Goal: Task Accomplishment & Management: Use online tool/utility

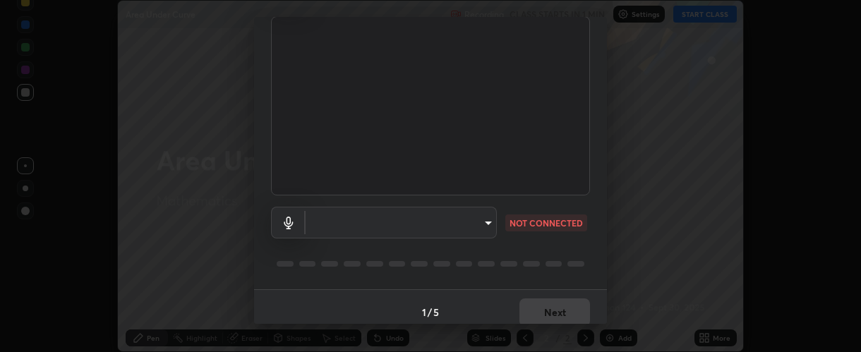
scroll to position [102, 0]
type input "37ff3dccddb3ae812b87417f3f546ef35516c4b54d471f30ebd420330c5d8ca5"
click at [394, 223] on body "Erase all Area Under Curve Recording CLASS STARTS IN 1 MIN Settings START CLASS…" at bounding box center [430, 176] width 861 height 352
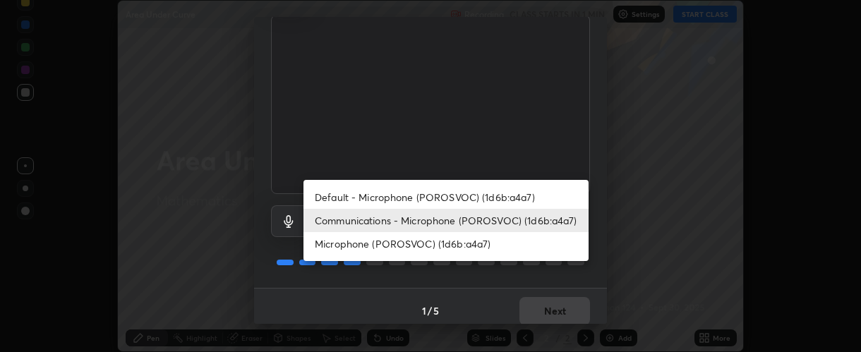
click at [399, 200] on li "Default - Microphone (POROSVOC) (1d6b:a4a7)" at bounding box center [445, 197] width 285 height 23
type input "default"
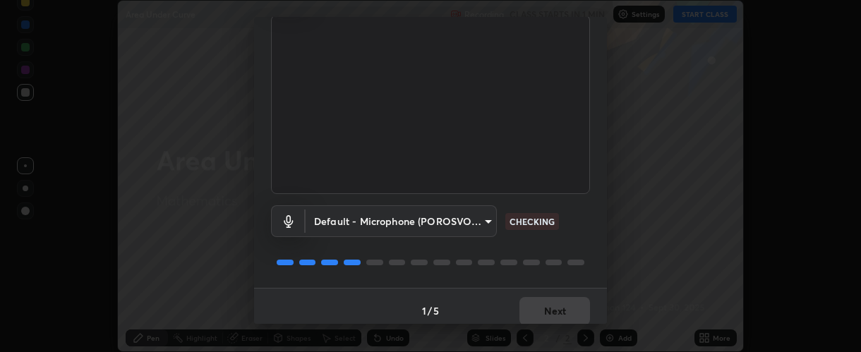
scroll to position [110, 0]
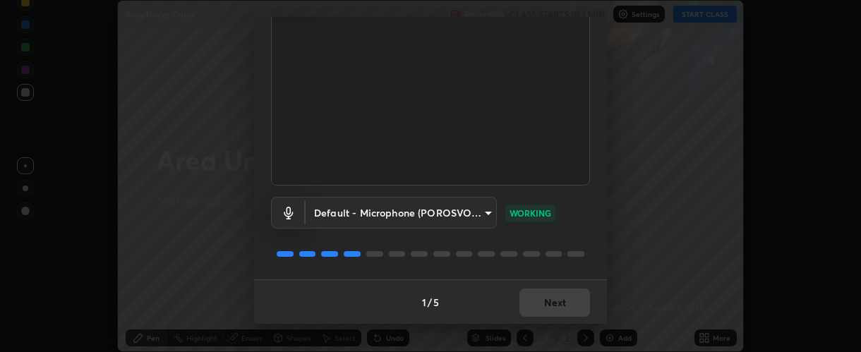
click at [535, 302] on div "1 / 5 Next" at bounding box center [430, 301] width 353 height 45
click at [538, 301] on div "1 / 5 Next" at bounding box center [430, 301] width 353 height 45
click at [539, 301] on div "1 / 5 Next" at bounding box center [430, 301] width 353 height 45
click at [539, 303] on div "1 / 5 Next" at bounding box center [430, 301] width 353 height 45
click at [539, 303] on button "Next" at bounding box center [554, 303] width 71 height 28
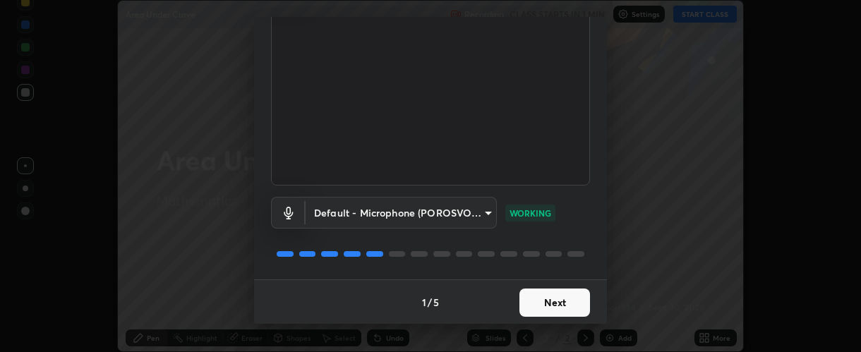
scroll to position [0, 0]
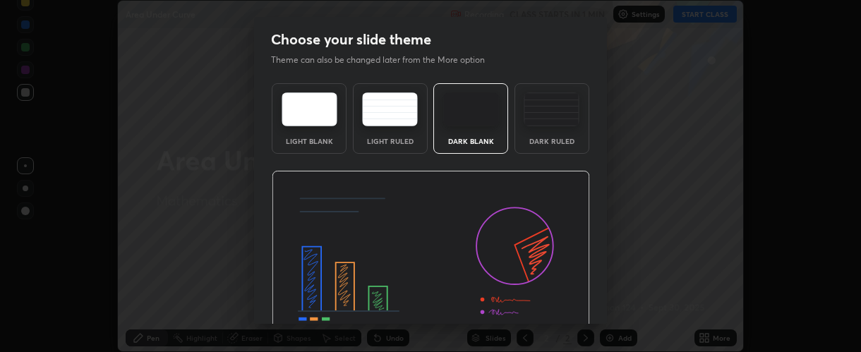
click at [540, 305] on img at bounding box center [431, 260] width 318 height 179
click at [540, 306] on img at bounding box center [431, 260] width 318 height 179
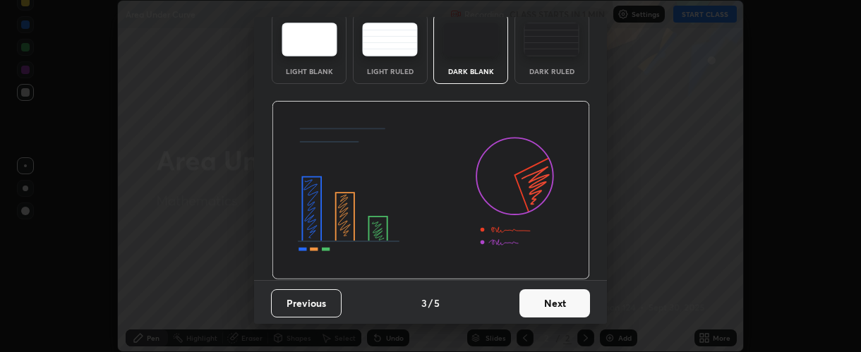
scroll to position [71, 0]
click at [538, 306] on button "Next" at bounding box center [554, 303] width 71 height 28
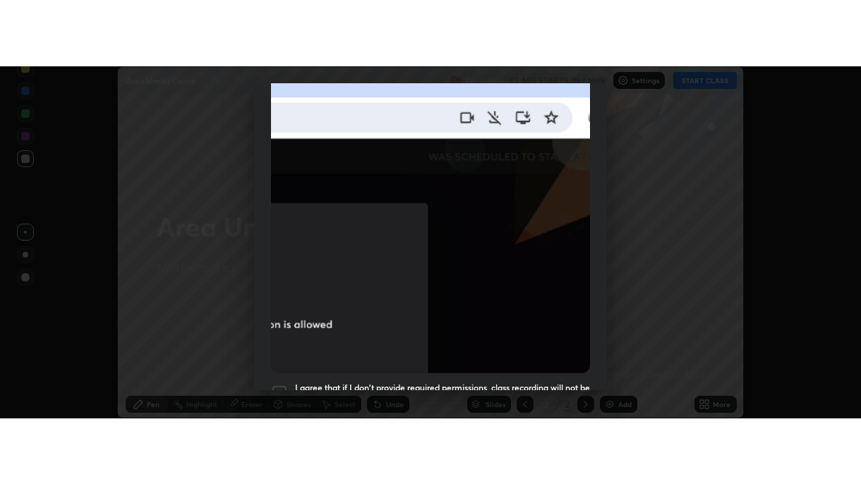
scroll to position [399, 0]
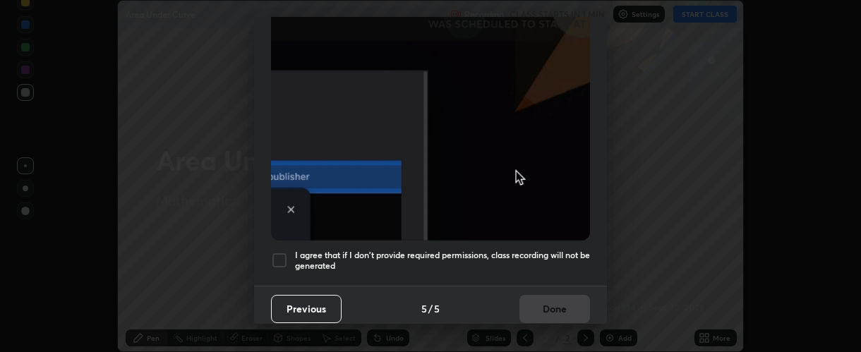
click at [313, 250] on h5 "I agree that if I don't provide required permissions, class recording will not …" at bounding box center [442, 261] width 295 height 22
click at [539, 301] on button "Done" at bounding box center [554, 309] width 71 height 28
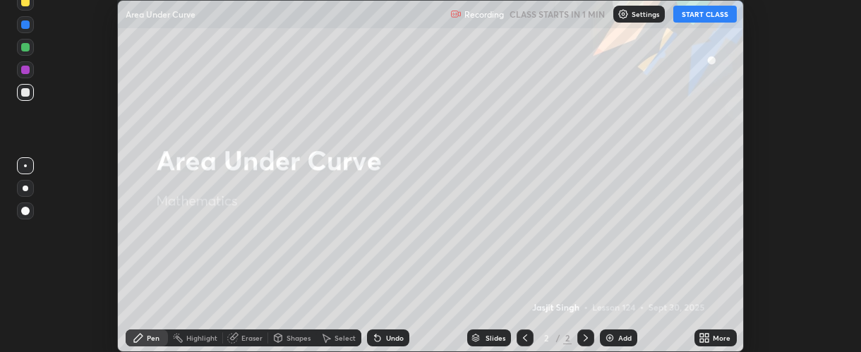
click at [687, 18] on button "START CLASS" at bounding box center [705, 14] width 64 height 17
click at [707, 335] on icon at bounding box center [707, 336] width 4 height 4
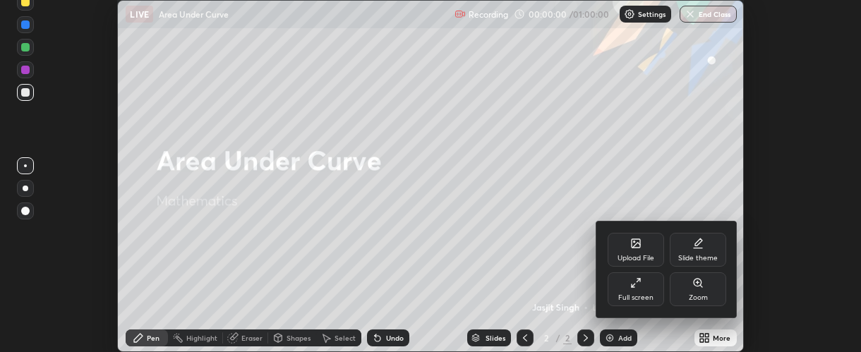
click at [634, 294] on div "Full screen" at bounding box center [635, 297] width 35 height 7
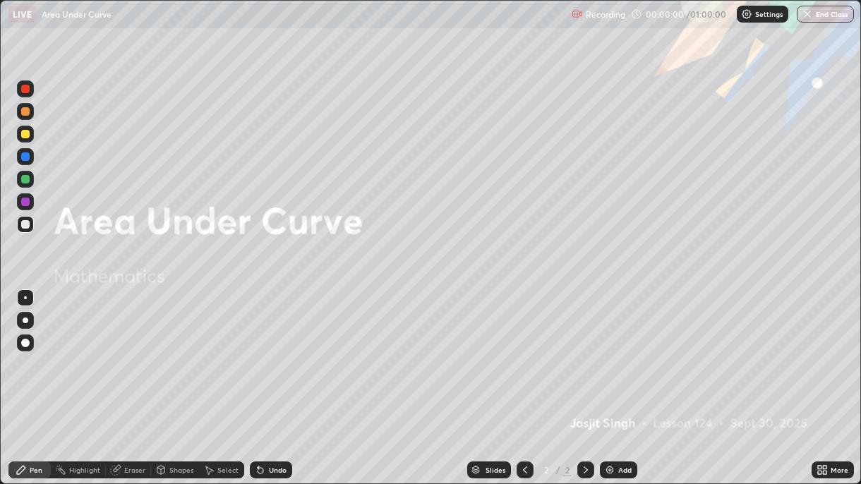
scroll to position [484, 861]
click at [611, 351] on img at bounding box center [609, 469] width 11 height 11
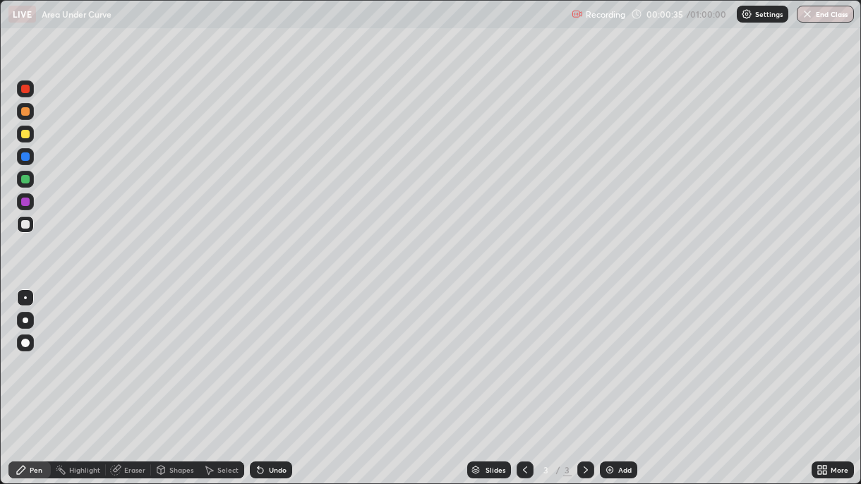
click at [25, 181] on div at bounding box center [25, 179] width 8 height 8
click at [33, 319] on div at bounding box center [25, 320] width 17 height 17
click at [29, 203] on div at bounding box center [25, 202] width 8 height 8
click at [269, 351] on div "Undo" at bounding box center [271, 469] width 42 height 17
click at [270, 351] on div "Undo" at bounding box center [271, 469] width 42 height 17
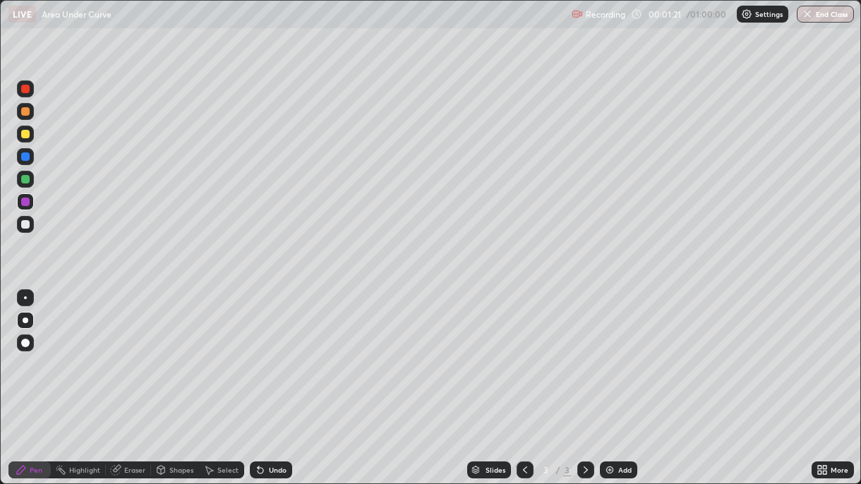
click at [25, 226] on div at bounding box center [25, 224] width 8 height 8
click at [28, 205] on div at bounding box center [25, 202] width 8 height 8
click at [274, 351] on div "Undo" at bounding box center [271, 469] width 42 height 17
click at [278, 351] on div "Undo" at bounding box center [271, 469] width 42 height 17
click at [28, 179] on div at bounding box center [25, 179] width 8 height 8
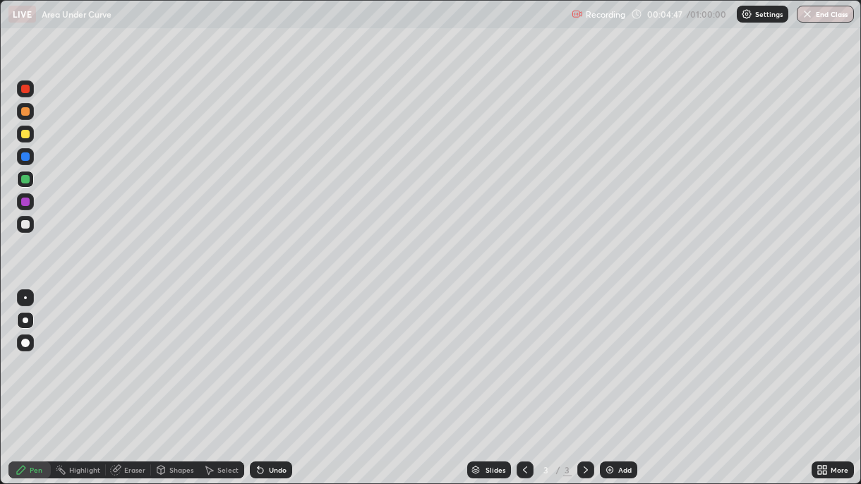
click at [283, 351] on div "Undo" at bounding box center [268, 470] width 48 height 28
click at [25, 137] on div at bounding box center [25, 134] width 8 height 8
click at [278, 351] on div "Undo" at bounding box center [278, 469] width 18 height 7
click at [283, 351] on div "Undo" at bounding box center [278, 469] width 18 height 7
click at [26, 157] on div at bounding box center [25, 156] width 8 height 8
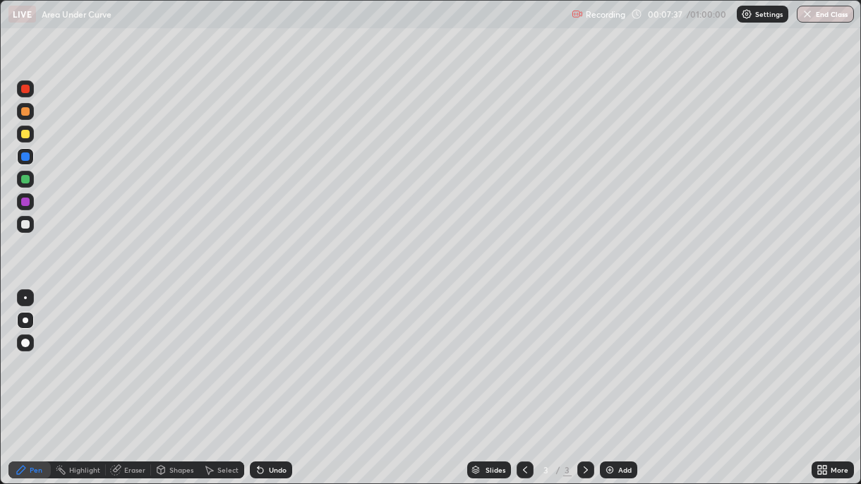
click at [276, 351] on div "Undo" at bounding box center [271, 469] width 42 height 17
click at [226, 351] on div "Select" at bounding box center [221, 469] width 45 height 17
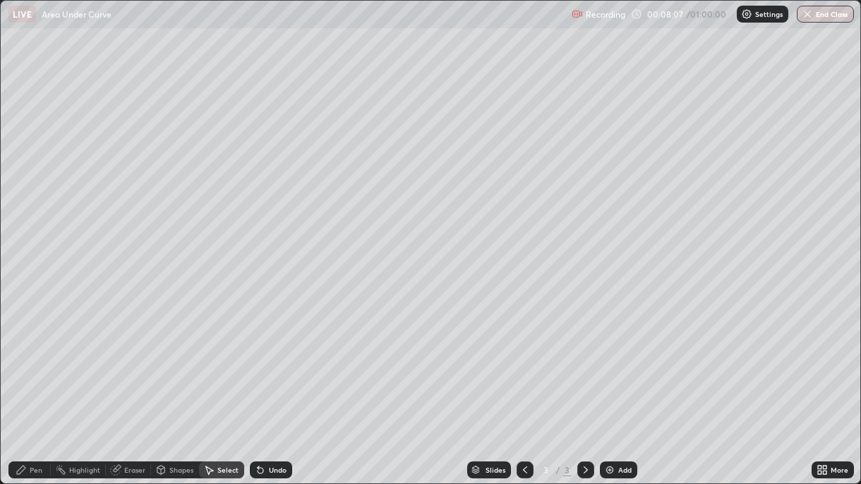
click at [258, 351] on icon at bounding box center [258, 466] width 1 height 1
click at [258, 351] on icon at bounding box center [261, 471] width 6 height 6
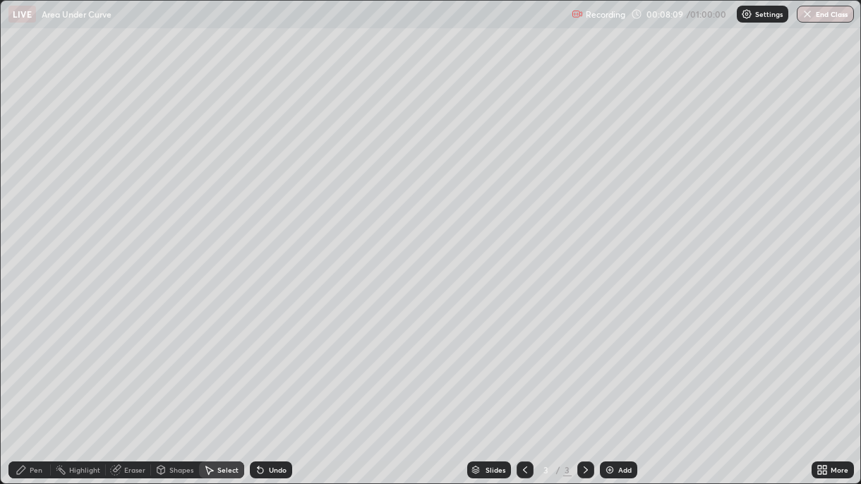
click at [35, 351] on div "Pen" at bounding box center [36, 469] width 13 height 7
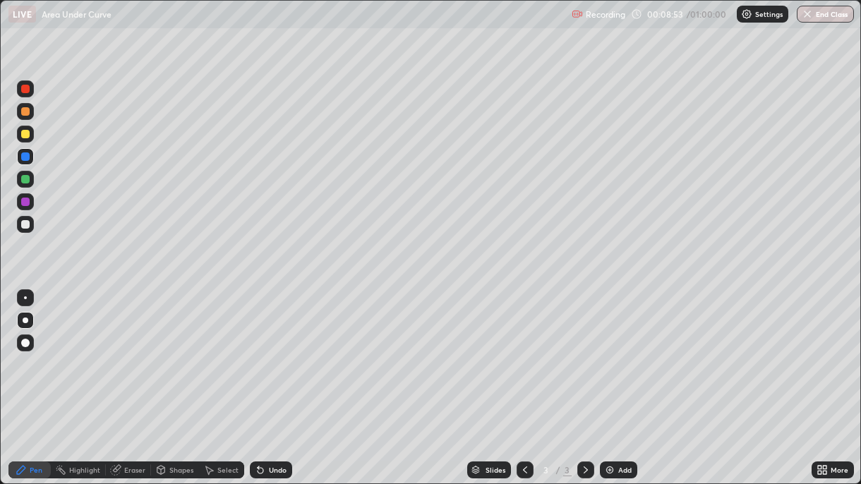
click at [284, 351] on div "Undo" at bounding box center [271, 469] width 42 height 17
click at [610, 351] on div "Add" at bounding box center [618, 469] width 37 height 17
click at [28, 138] on div at bounding box center [25, 134] width 17 height 17
click at [28, 203] on div at bounding box center [25, 202] width 8 height 8
click at [522, 351] on icon at bounding box center [524, 469] width 11 height 11
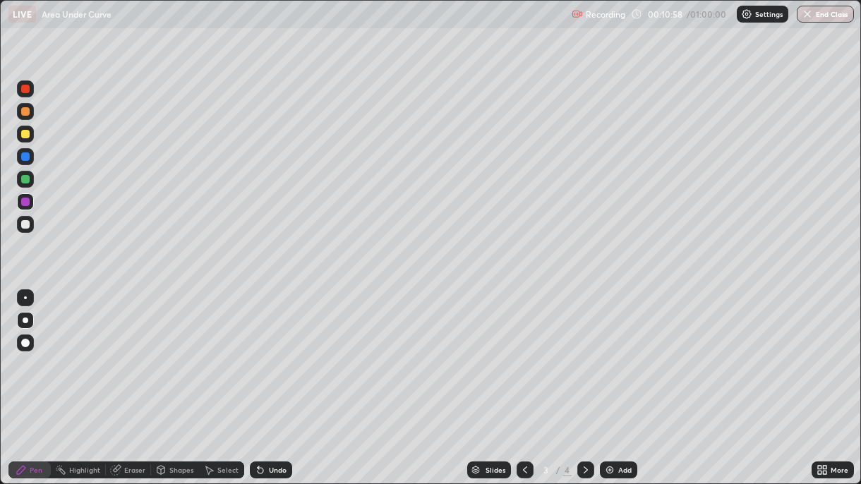
click at [584, 351] on icon at bounding box center [585, 469] width 11 height 11
click at [269, 351] on div "Undo" at bounding box center [271, 469] width 42 height 17
click at [523, 351] on icon at bounding box center [524, 469] width 11 height 11
click at [584, 351] on icon at bounding box center [585, 469] width 11 height 11
click at [27, 223] on div at bounding box center [25, 224] width 8 height 8
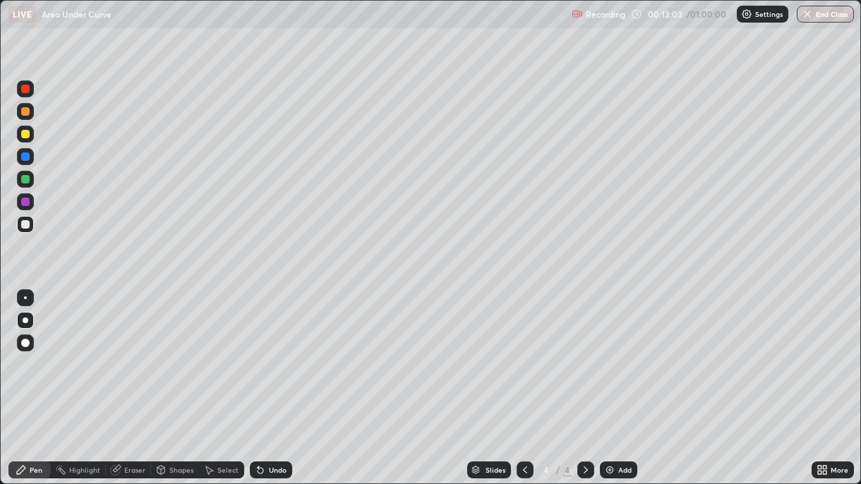
click at [264, 351] on div "Undo" at bounding box center [271, 469] width 42 height 17
click at [263, 351] on icon at bounding box center [260, 469] width 11 height 11
click at [258, 351] on icon at bounding box center [261, 471] width 6 height 6
click at [525, 351] on icon at bounding box center [524, 469] width 11 height 11
click at [584, 351] on icon at bounding box center [585, 469] width 11 height 11
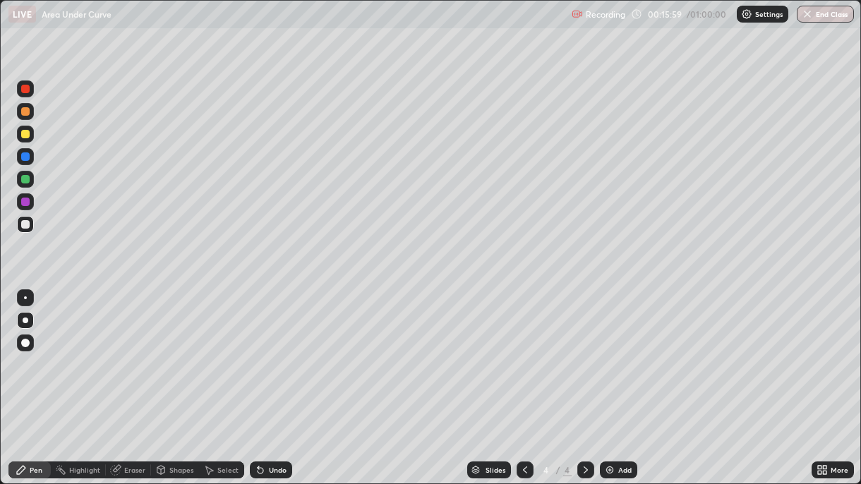
click at [523, 351] on icon at bounding box center [524, 469] width 11 height 11
click at [584, 351] on icon at bounding box center [586, 469] width 4 height 7
click at [618, 351] on div "Add" at bounding box center [624, 469] width 13 height 7
click at [24, 137] on div at bounding box center [25, 134] width 8 height 8
click at [26, 179] on div at bounding box center [25, 179] width 8 height 8
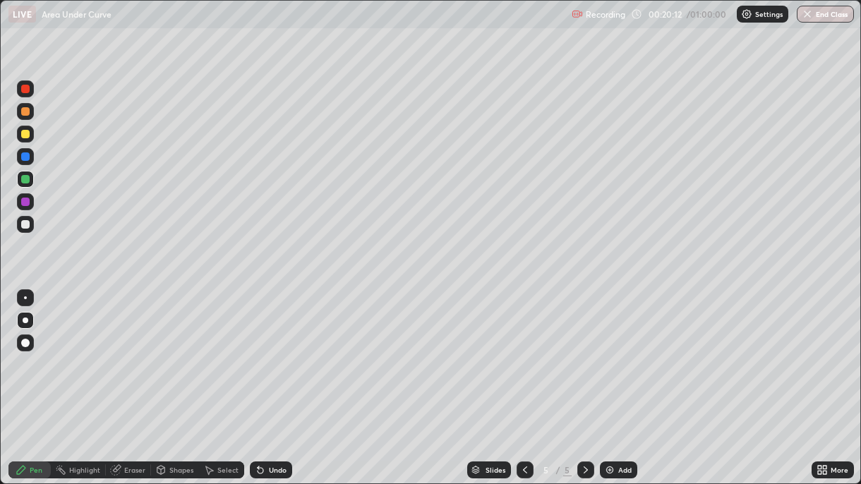
click at [133, 351] on div "Eraser" at bounding box center [134, 469] width 21 height 7
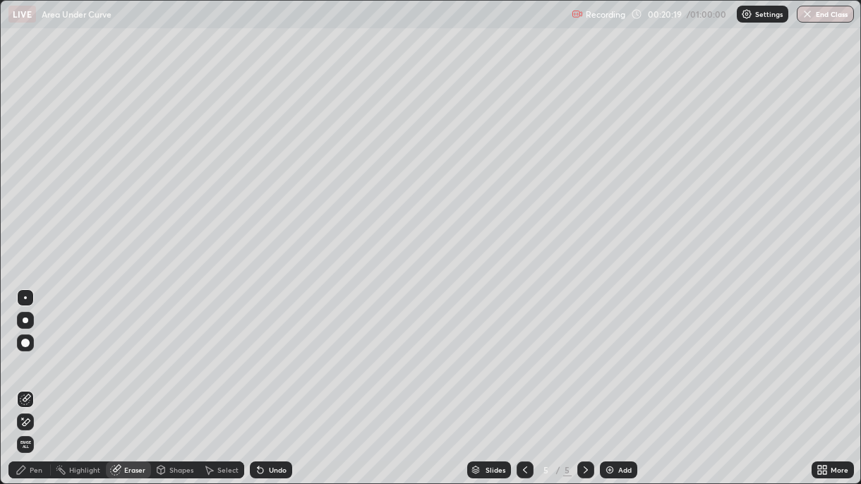
click at [35, 351] on div "Pen" at bounding box center [36, 469] width 13 height 7
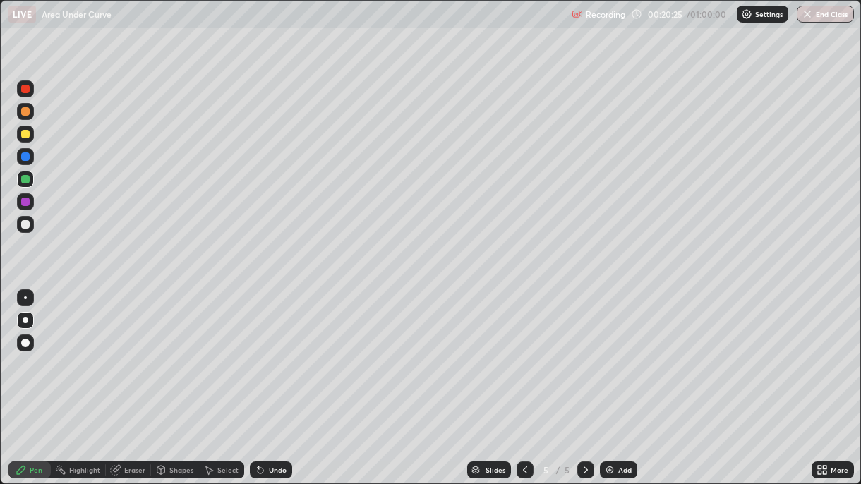
click at [29, 205] on div at bounding box center [25, 201] width 17 height 17
click at [23, 229] on div at bounding box center [25, 224] width 8 height 8
click at [270, 351] on div "Undo" at bounding box center [278, 469] width 18 height 7
click at [273, 351] on div "Undo" at bounding box center [271, 469] width 42 height 17
click at [26, 179] on div at bounding box center [25, 179] width 8 height 8
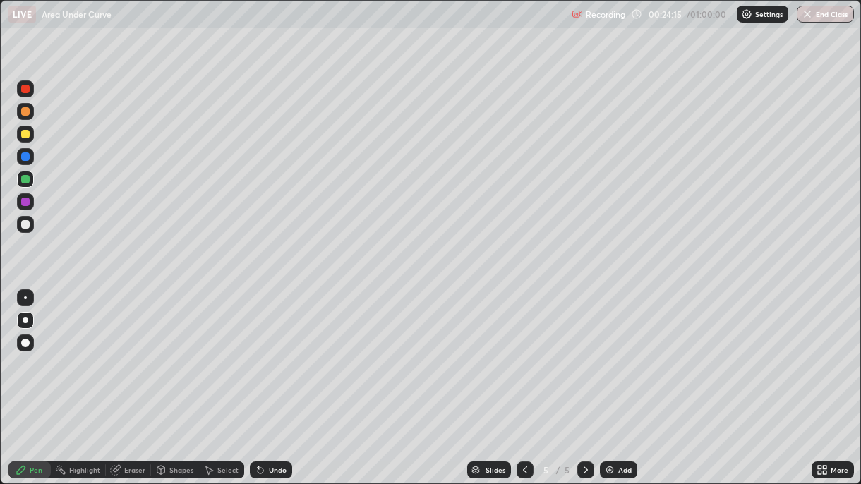
click at [25, 157] on div at bounding box center [25, 156] width 8 height 8
click at [265, 351] on div "Undo" at bounding box center [271, 469] width 42 height 17
click at [28, 205] on div at bounding box center [25, 202] width 8 height 8
click at [272, 351] on div "Undo" at bounding box center [278, 469] width 18 height 7
click at [273, 351] on div "Undo" at bounding box center [278, 469] width 18 height 7
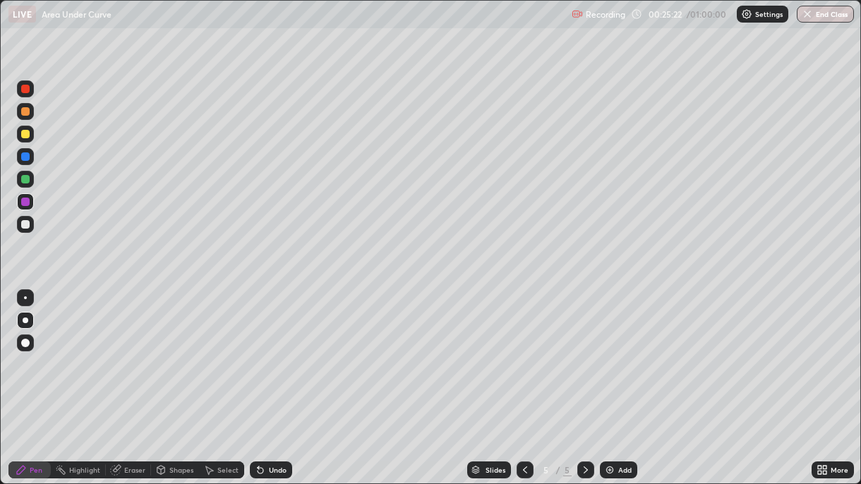
click at [272, 351] on div "Undo" at bounding box center [278, 469] width 18 height 7
click at [25, 112] on div at bounding box center [25, 111] width 8 height 8
click at [268, 351] on div "Undo" at bounding box center [271, 469] width 42 height 17
click at [267, 351] on div "Undo" at bounding box center [271, 469] width 42 height 17
click at [28, 201] on div at bounding box center [25, 202] width 8 height 8
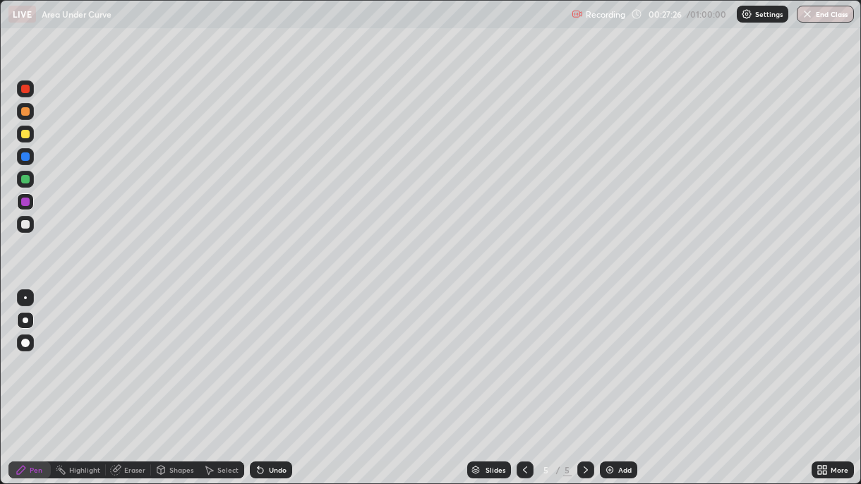
click at [26, 226] on div at bounding box center [25, 224] width 8 height 8
click at [258, 351] on icon at bounding box center [258, 466] width 1 height 1
click at [275, 351] on div "Undo" at bounding box center [278, 469] width 18 height 7
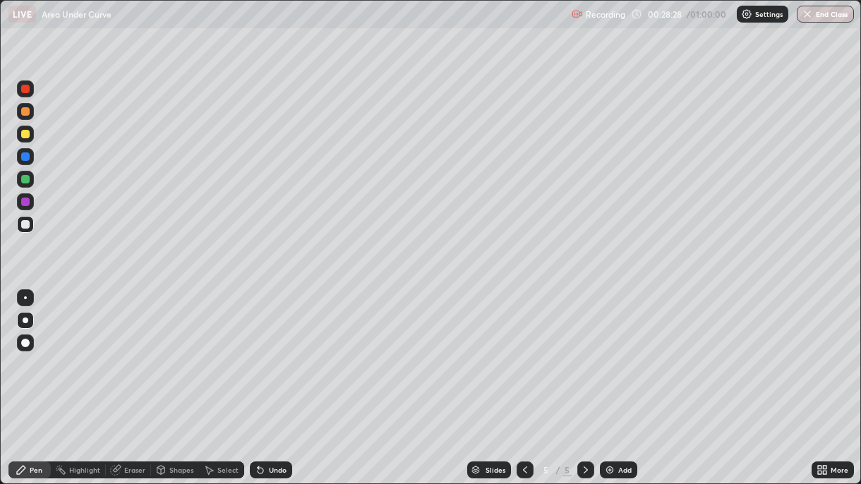
click at [263, 351] on icon at bounding box center [260, 469] width 11 height 11
click at [265, 351] on div "Undo" at bounding box center [271, 469] width 42 height 17
click at [274, 351] on div "Undo" at bounding box center [278, 469] width 18 height 7
click at [284, 351] on div "Undo" at bounding box center [278, 469] width 18 height 7
click at [614, 351] on div "Add" at bounding box center [618, 469] width 37 height 17
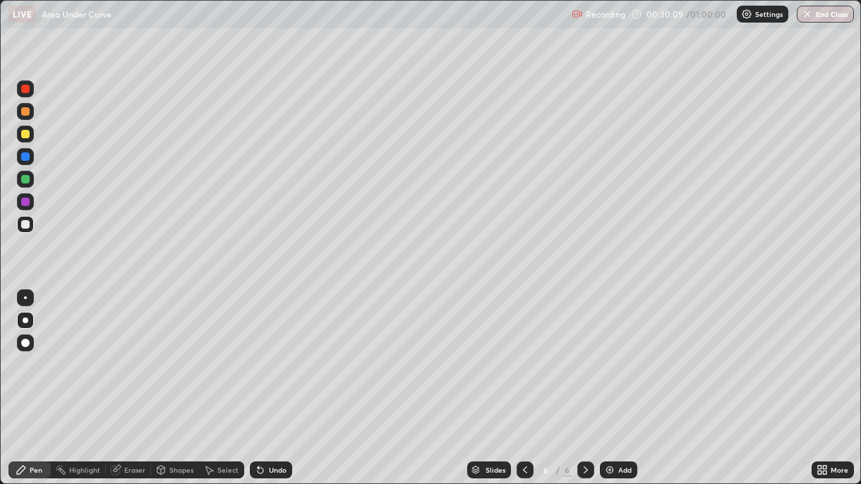
click at [23, 159] on div at bounding box center [25, 156] width 8 height 8
click at [26, 135] on div at bounding box center [25, 134] width 8 height 8
click at [28, 114] on div at bounding box center [25, 111] width 8 height 8
click at [265, 351] on div "Undo" at bounding box center [271, 469] width 42 height 17
click at [268, 351] on div "Undo" at bounding box center [271, 469] width 42 height 17
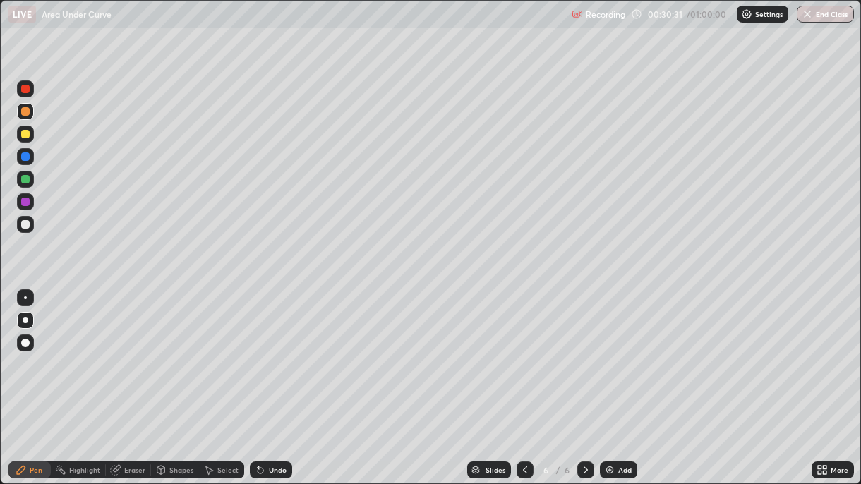
click at [25, 179] on div at bounding box center [25, 179] width 8 height 8
click at [114, 351] on icon at bounding box center [115, 470] width 9 height 9
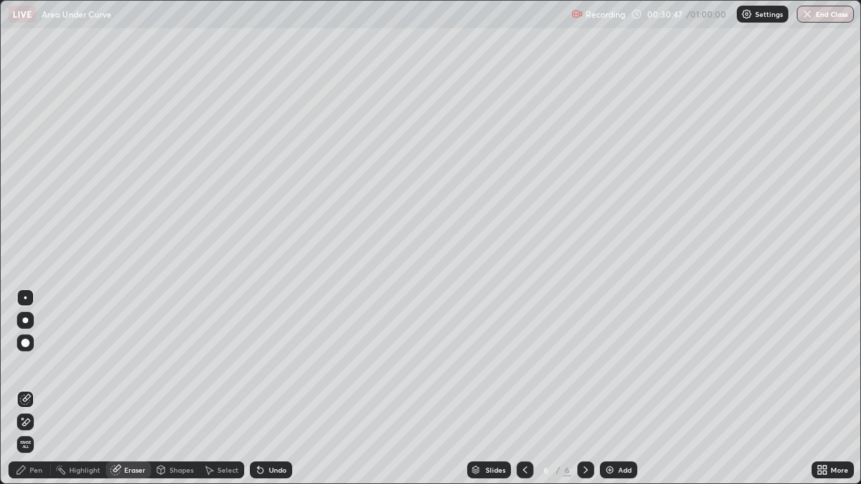
click at [176, 351] on div "Shapes" at bounding box center [181, 469] width 24 height 7
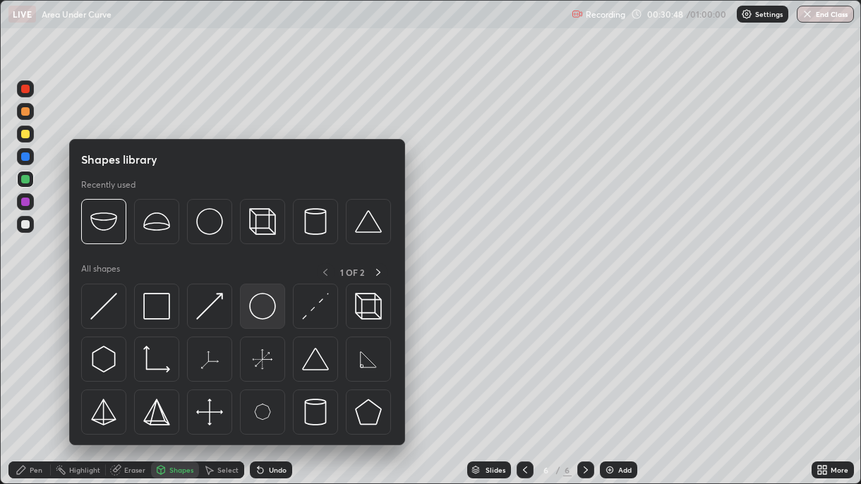
click at [258, 314] on img at bounding box center [262, 306] width 27 height 27
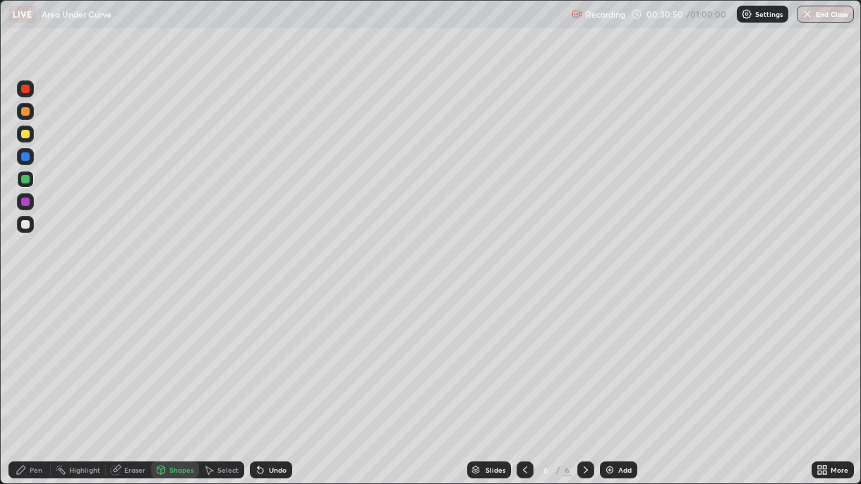
click at [274, 351] on div "Undo" at bounding box center [278, 469] width 18 height 7
click at [28, 204] on div at bounding box center [25, 202] width 8 height 8
click at [25, 226] on div at bounding box center [25, 224] width 8 height 8
click at [35, 351] on div "Pen" at bounding box center [36, 469] width 13 height 7
click at [25, 113] on div at bounding box center [25, 111] width 8 height 8
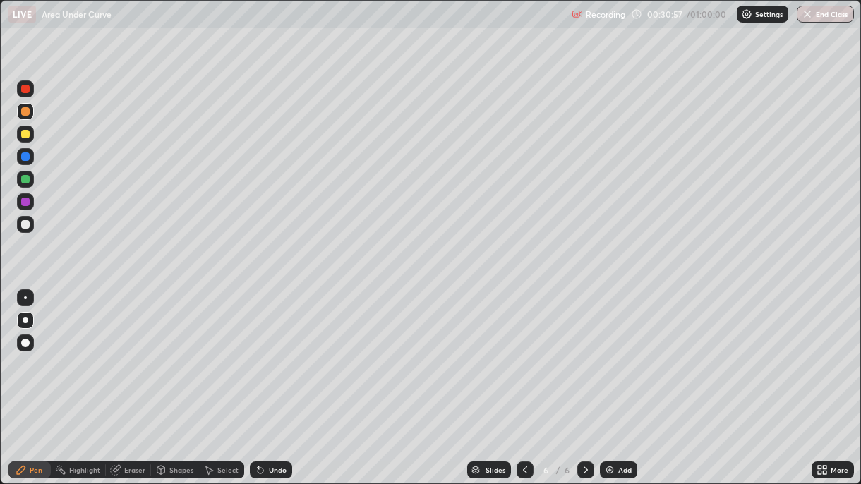
click at [28, 136] on div at bounding box center [25, 134] width 8 height 8
click at [25, 157] on div at bounding box center [25, 156] width 8 height 8
click at [285, 351] on div "Undo" at bounding box center [271, 469] width 42 height 17
click at [284, 351] on div "Undo" at bounding box center [271, 469] width 42 height 17
click at [283, 351] on div "Undo" at bounding box center [278, 469] width 18 height 7
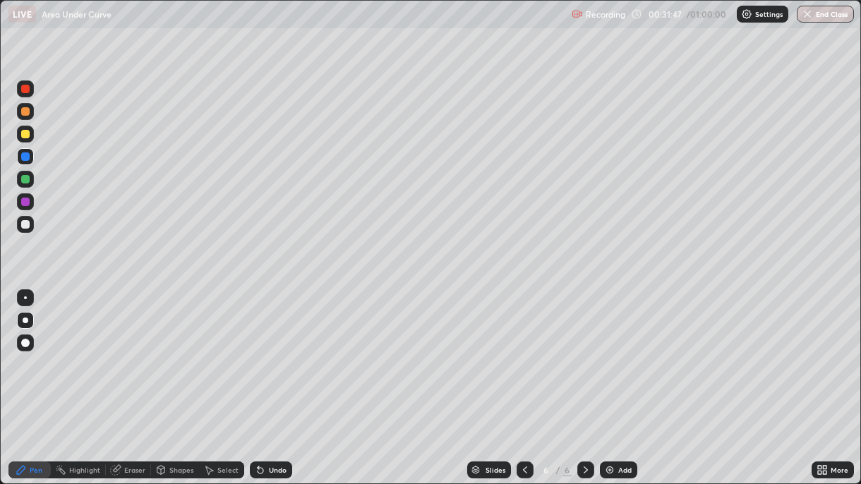
click at [283, 351] on div "Undo" at bounding box center [278, 469] width 18 height 7
click at [282, 351] on div "Undo" at bounding box center [278, 469] width 18 height 7
click at [281, 351] on div "Undo" at bounding box center [278, 469] width 18 height 7
click at [137, 351] on div "Eraser" at bounding box center [134, 469] width 21 height 7
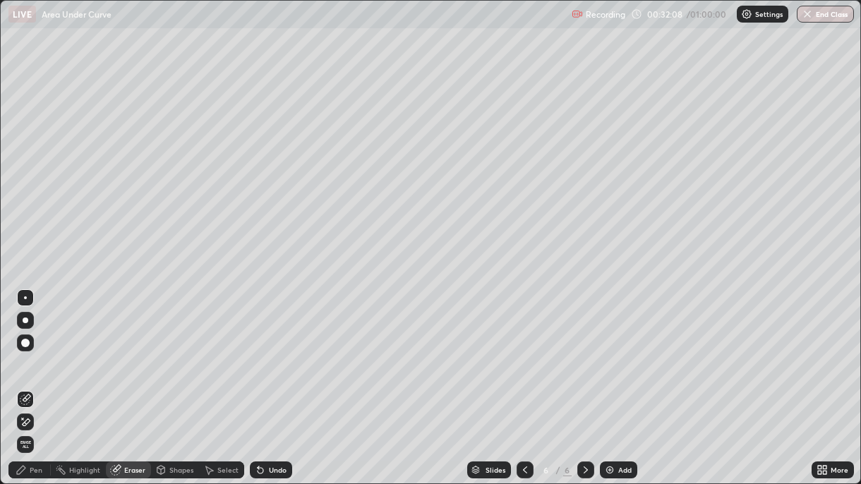
click at [47, 351] on div "Pen" at bounding box center [29, 469] width 42 height 17
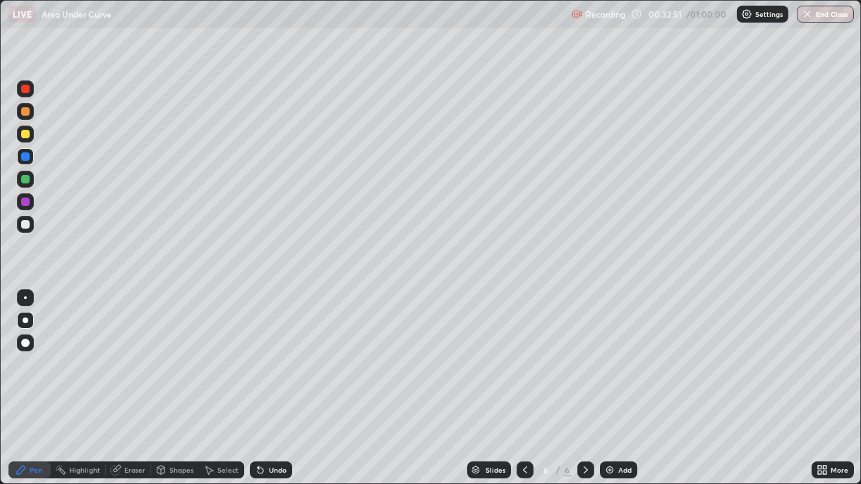
click at [25, 224] on div at bounding box center [25, 224] width 8 height 8
click at [612, 351] on img at bounding box center [609, 469] width 11 height 11
click at [28, 157] on div at bounding box center [25, 156] width 8 height 8
click at [25, 112] on div at bounding box center [25, 111] width 8 height 8
click at [26, 179] on div at bounding box center [25, 179] width 8 height 8
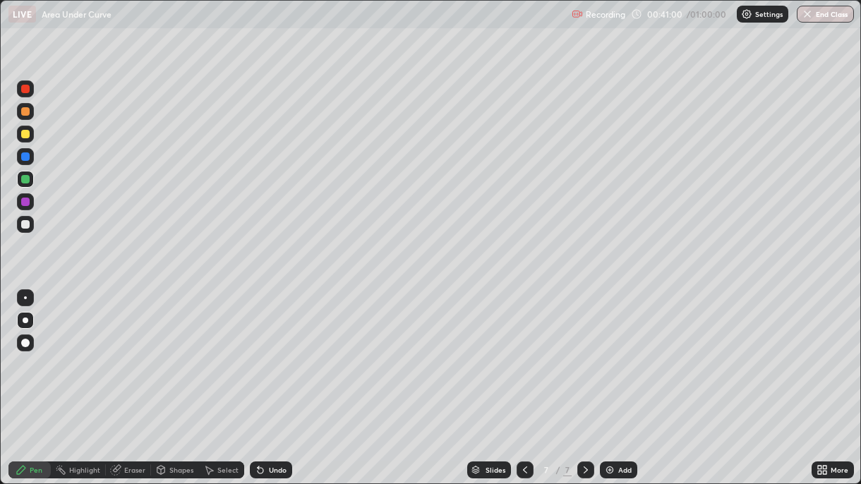
click at [28, 227] on div at bounding box center [25, 224] width 8 height 8
click at [277, 351] on div "Undo" at bounding box center [278, 469] width 18 height 7
click at [279, 351] on div "Undo" at bounding box center [278, 469] width 18 height 7
click at [282, 351] on div "Undo" at bounding box center [278, 469] width 18 height 7
click at [285, 351] on div "Undo" at bounding box center [271, 469] width 42 height 17
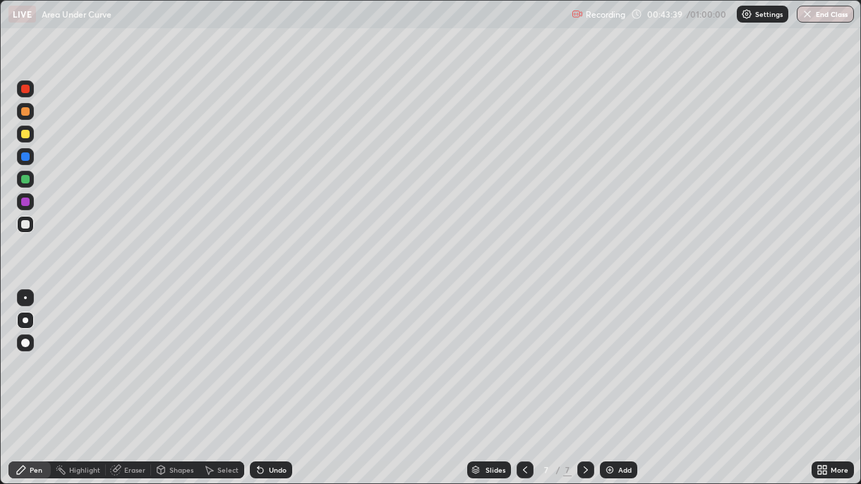
click at [285, 351] on div "Undo" at bounding box center [271, 469] width 42 height 17
click at [284, 351] on div "Undo" at bounding box center [278, 469] width 18 height 7
click at [282, 351] on div "Undo" at bounding box center [278, 469] width 18 height 7
click at [281, 351] on div "Undo" at bounding box center [278, 469] width 18 height 7
click at [285, 351] on div "Undo" at bounding box center [271, 469] width 42 height 17
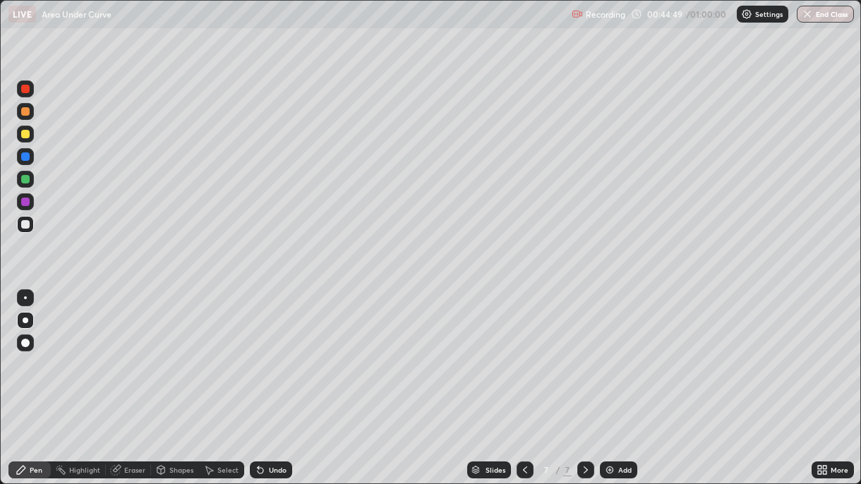
click at [286, 351] on div "Undo" at bounding box center [271, 469] width 42 height 17
click at [260, 351] on div "Undo" at bounding box center [271, 469] width 42 height 17
click at [261, 351] on div "Undo" at bounding box center [271, 469] width 42 height 17
click at [258, 351] on icon at bounding box center [258, 466] width 1 height 1
click at [258, 351] on icon at bounding box center [261, 471] width 6 height 6
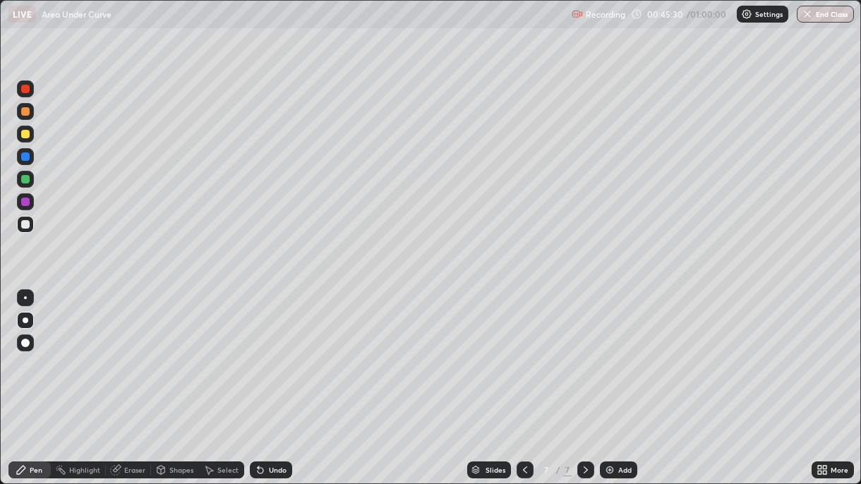
click at [269, 351] on div "Undo" at bounding box center [278, 469] width 18 height 7
click at [25, 180] on div at bounding box center [25, 179] width 8 height 8
click at [164, 351] on icon at bounding box center [160, 469] width 11 height 11
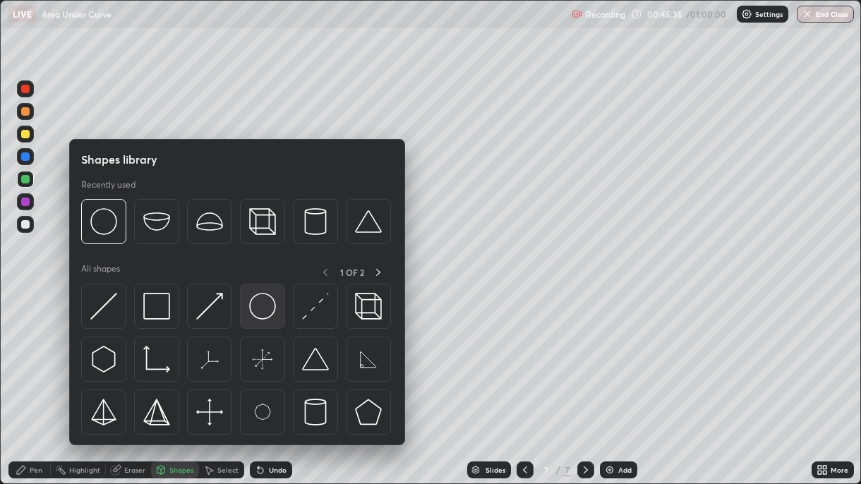
click at [257, 313] on img at bounding box center [262, 306] width 27 height 27
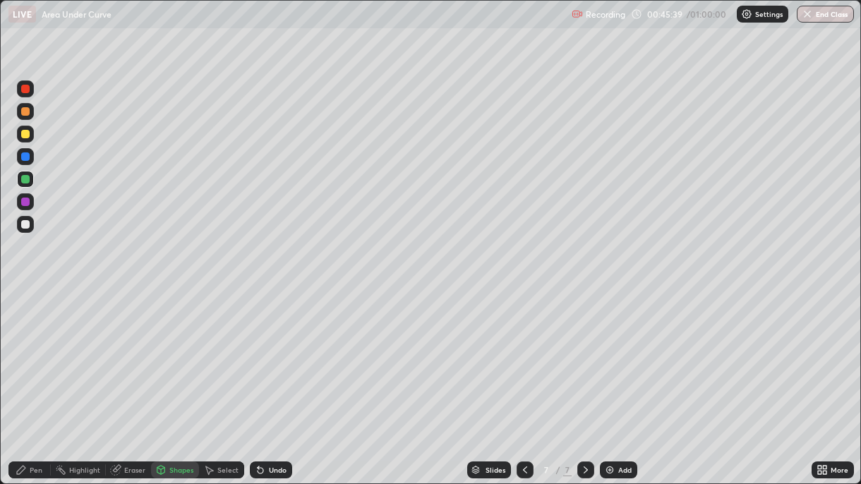
click at [28, 351] on div "Pen" at bounding box center [29, 469] width 42 height 17
click at [271, 351] on div "Undo" at bounding box center [278, 469] width 18 height 7
click at [27, 206] on div at bounding box center [25, 202] width 8 height 8
click at [277, 351] on div "Undo" at bounding box center [278, 469] width 18 height 7
click at [26, 157] on div at bounding box center [25, 156] width 8 height 8
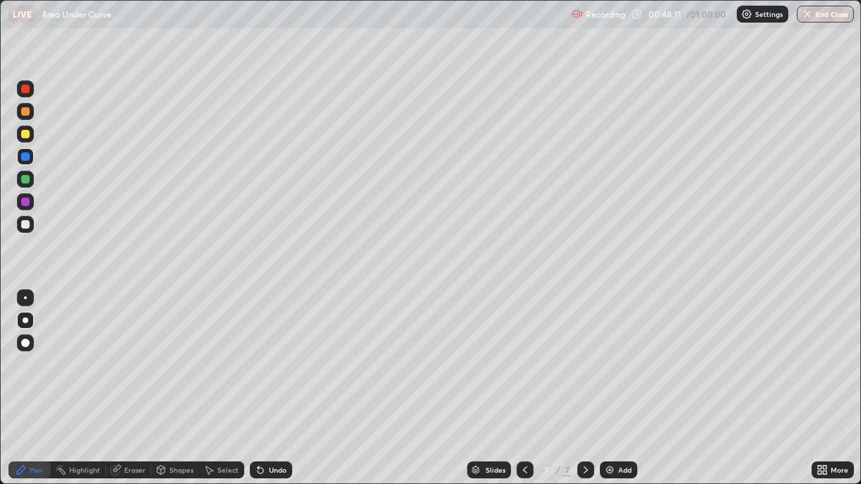
click at [25, 203] on div at bounding box center [25, 202] width 8 height 8
click at [269, 351] on div "Undo" at bounding box center [278, 469] width 18 height 7
click at [258, 351] on icon at bounding box center [261, 471] width 6 height 6
click at [258, 351] on icon at bounding box center [258, 466] width 1 height 1
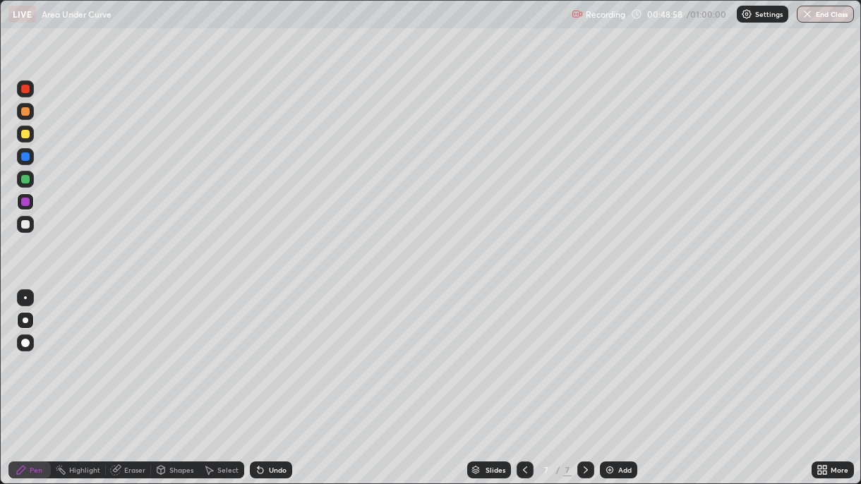
click at [272, 351] on div "Undo" at bounding box center [278, 469] width 18 height 7
click at [25, 222] on div at bounding box center [25, 224] width 8 height 8
click at [269, 351] on div "Undo" at bounding box center [278, 469] width 18 height 7
click at [258, 351] on icon at bounding box center [261, 471] width 6 height 6
click at [269, 351] on div "Undo" at bounding box center [278, 469] width 18 height 7
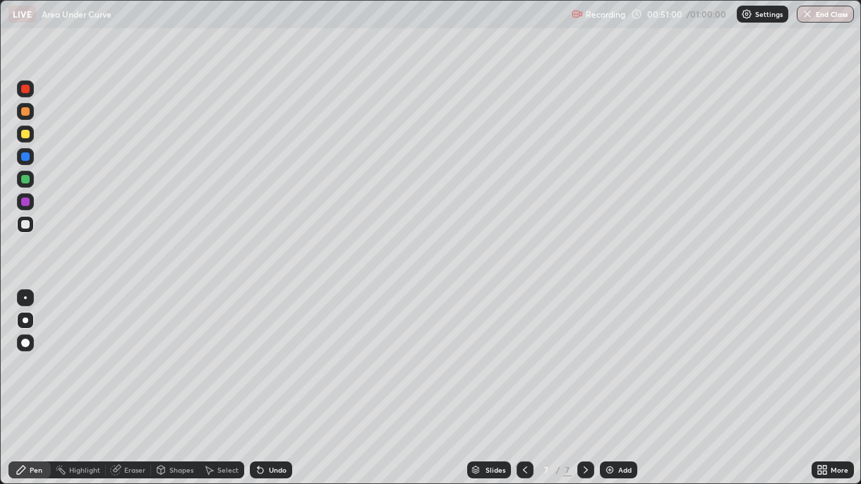
click at [260, 351] on icon at bounding box center [260, 469] width 11 height 11
click at [612, 351] on img at bounding box center [609, 469] width 11 height 11
click at [25, 112] on div at bounding box center [25, 111] width 8 height 8
click at [269, 351] on div "Undo" at bounding box center [278, 469] width 18 height 7
click at [28, 135] on div at bounding box center [25, 134] width 8 height 8
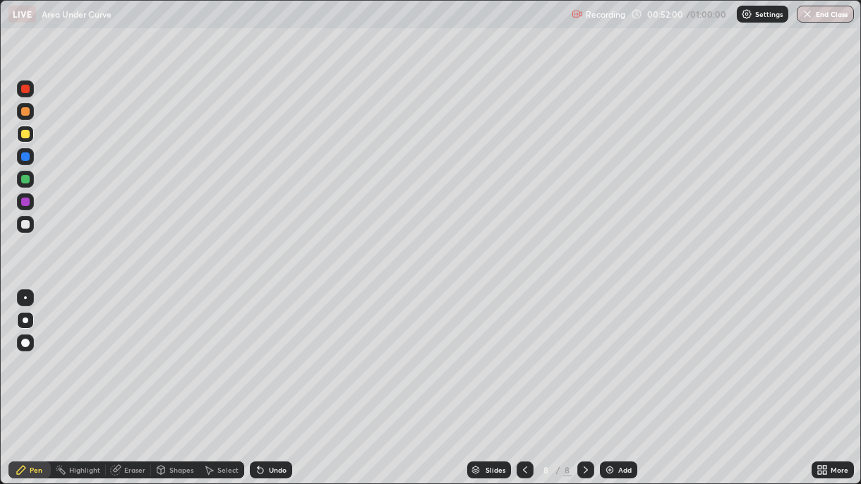
click at [258, 351] on icon at bounding box center [258, 466] width 1 height 1
click at [25, 180] on div at bounding box center [25, 179] width 8 height 8
click at [25, 135] on div at bounding box center [25, 134] width 8 height 8
click at [25, 225] on div at bounding box center [25, 224] width 8 height 8
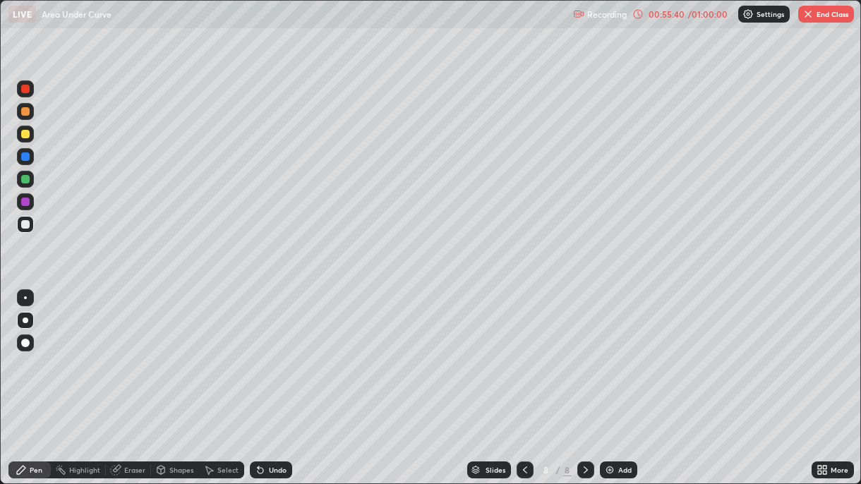
click at [283, 351] on div "Undo" at bounding box center [271, 469] width 42 height 17
click at [285, 351] on div "Undo" at bounding box center [268, 470] width 48 height 28
click at [274, 351] on div "Undo" at bounding box center [278, 469] width 18 height 7
click at [278, 351] on div "Undo" at bounding box center [278, 469] width 18 height 7
click at [273, 351] on div "Undo" at bounding box center [278, 469] width 18 height 7
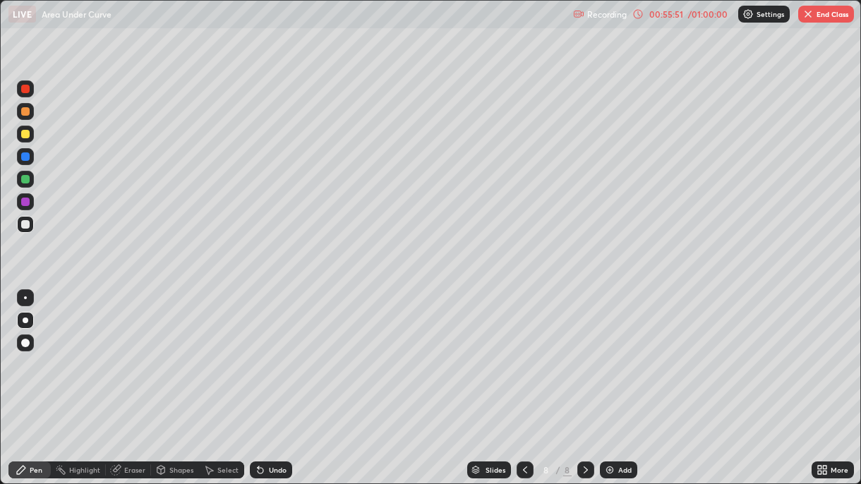
click at [276, 351] on div "Undo" at bounding box center [278, 469] width 18 height 7
click at [277, 351] on div "Undo" at bounding box center [278, 469] width 18 height 7
click at [26, 202] on div at bounding box center [25, 202] width 8 height 8
click at [282, 351] on div "Undo" at bounding box center [278, 469] width 18 height 7
click at [279, 351] on div "Undo" at bounding box center [271, 469] width 42 height 17
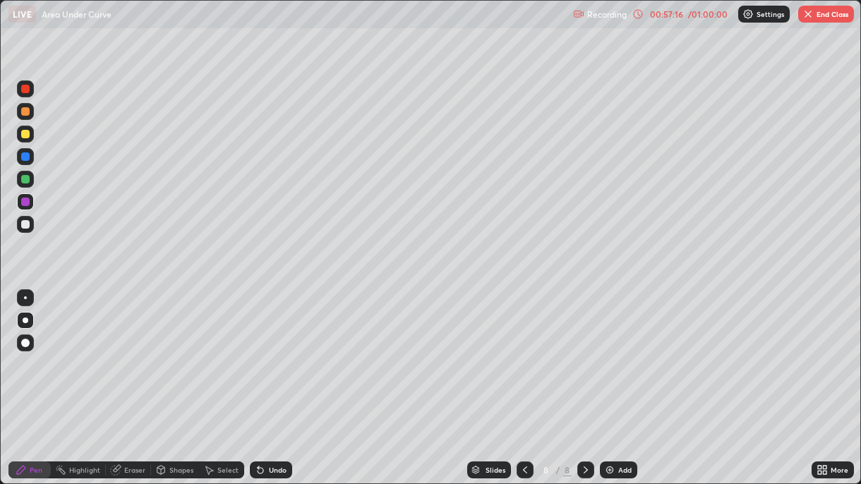
click at [25, 176] on div at bounding box center [25, 179] width 8 height 8
click at [23, 205] on div at bounding box center [25, 202] width 8 height 8
click at [280, 351] on div "Undo" at bounding box center [278, 469] width 18 height 7
click at [279, 351] on div "Undo" at bounding box center [271, 469] width 42 height 17
click at [272, 351] on div "Undo" at bounding box center [278, 469] width 18 height 7
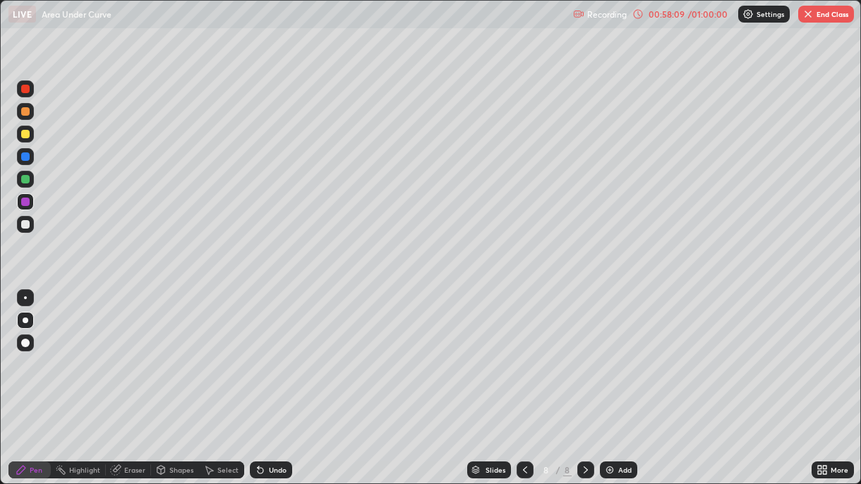
click at [691, 19] on div "00:58:09 / 01:00:00" at bounding box center [680, 13] width 97 height 11
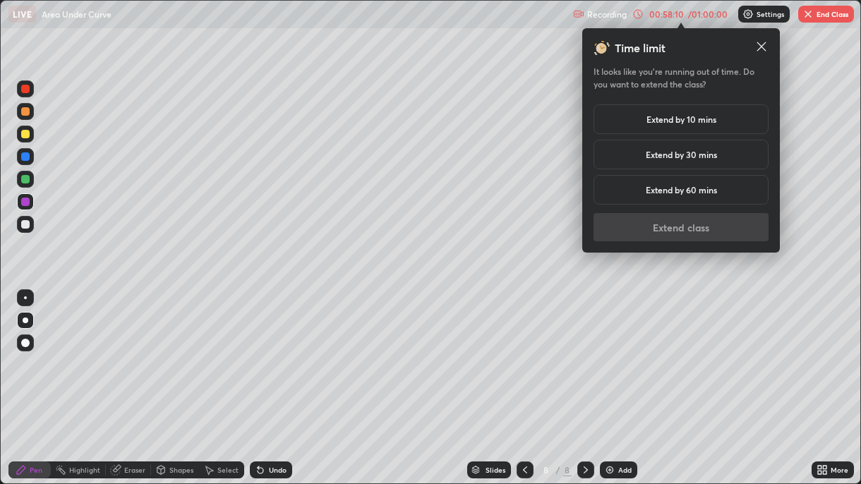
click at [693, 129] on div "Extend by 10 mins" at bounding box center [680, 119] width 175 height 30
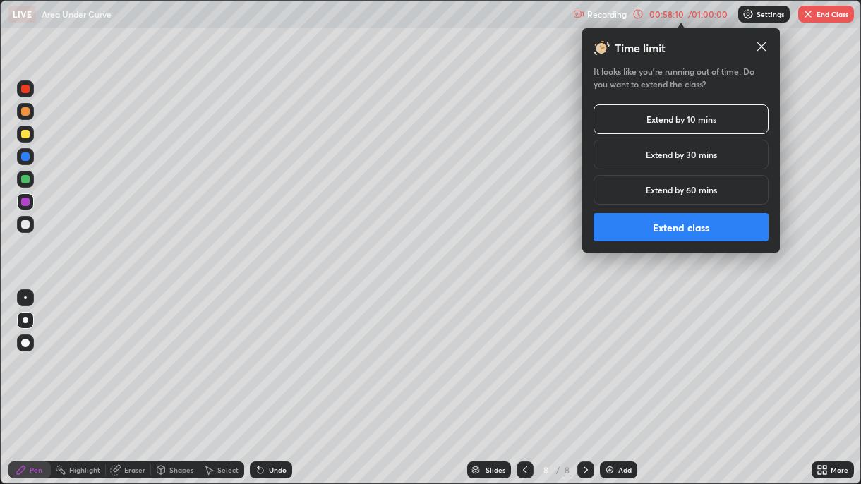
click at [678, 234] on button "Extend class" at bounding box center [680, 227] width 175 height 28
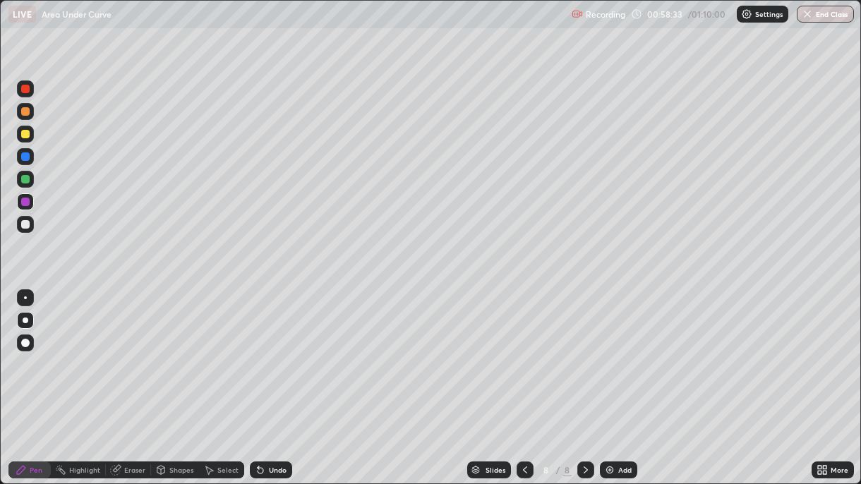
click at [25, 157] on div at bounding box center [25, 156] width 8 height 8
click at [270, 351] on div "Undo" at bounding box center [278, 469] width 18 height 7
click at [804, 18] on img "button" at bounding box center [807, 13] width 11 height 11
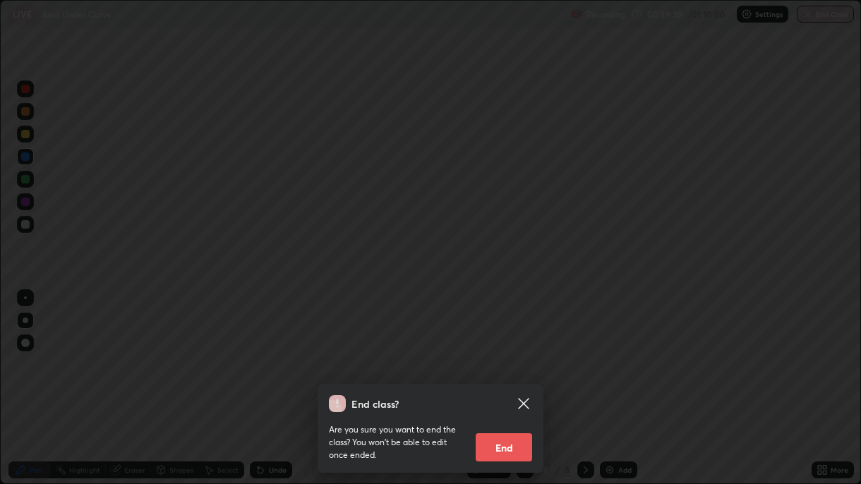
click at [508, 351] on button "End" at bounding box center [504, 447] width 56 height 28
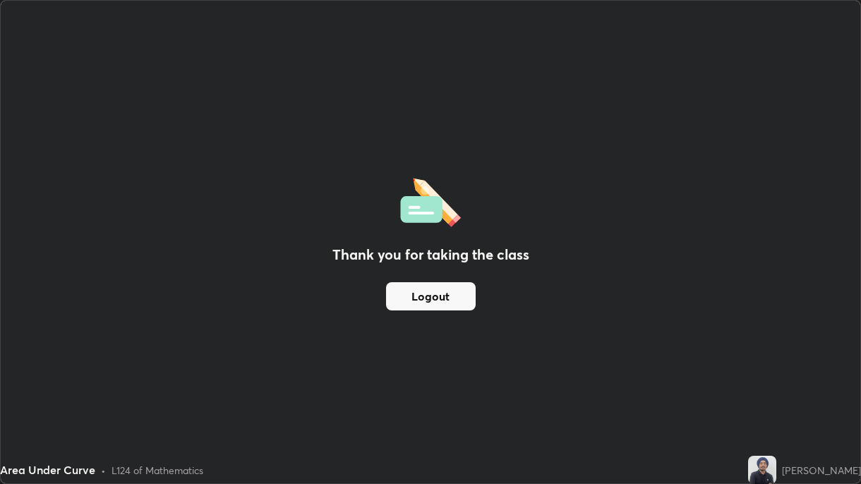
click at [413, 306] on button "Logout" at bounding box center [431, 296] width 90 height 28
